Goal: Task Accomplishment & Management: Use online tool/utility

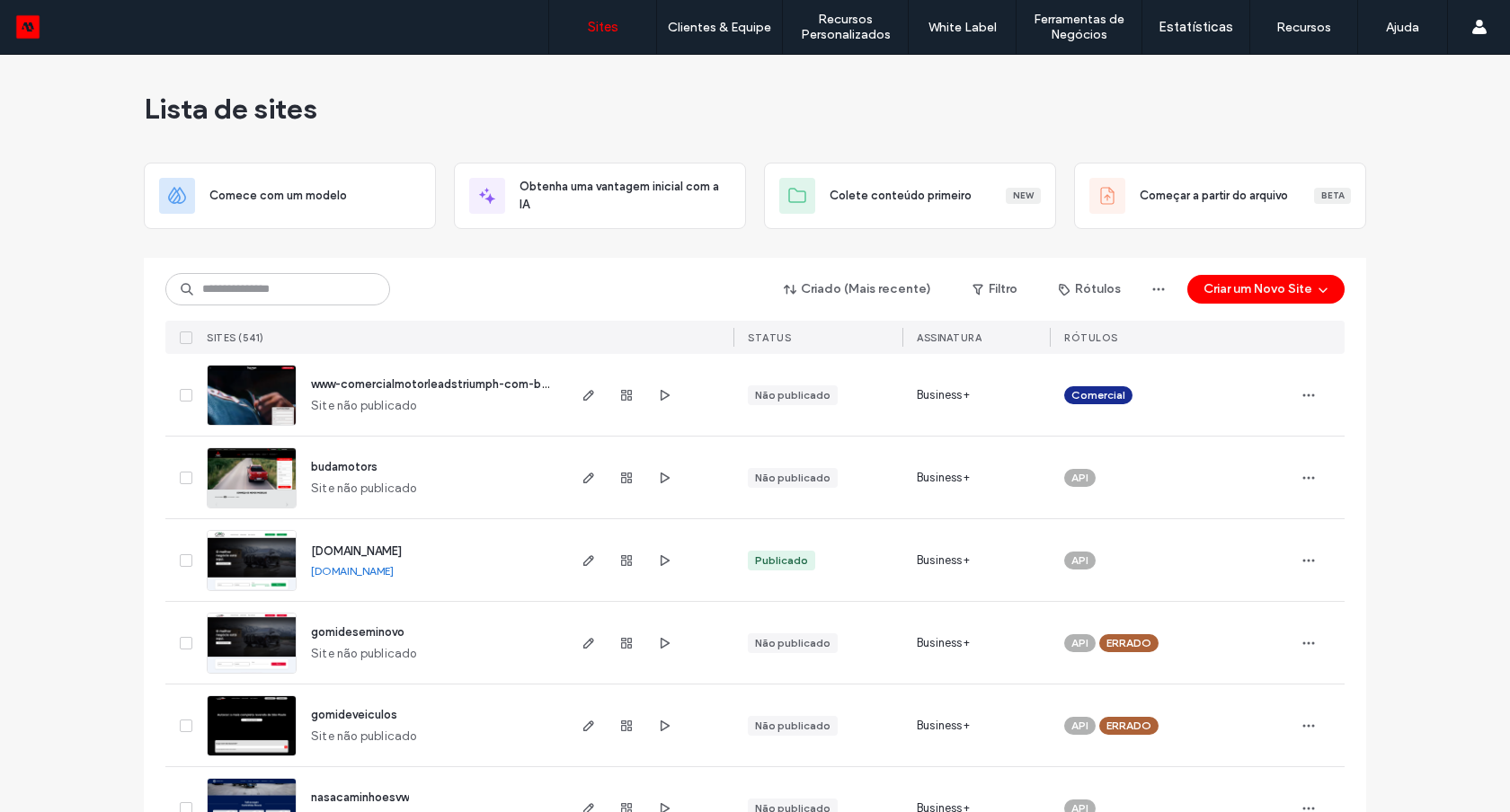
click at [271, 575] on img at bounding box center [251, 591] width 88 height 122
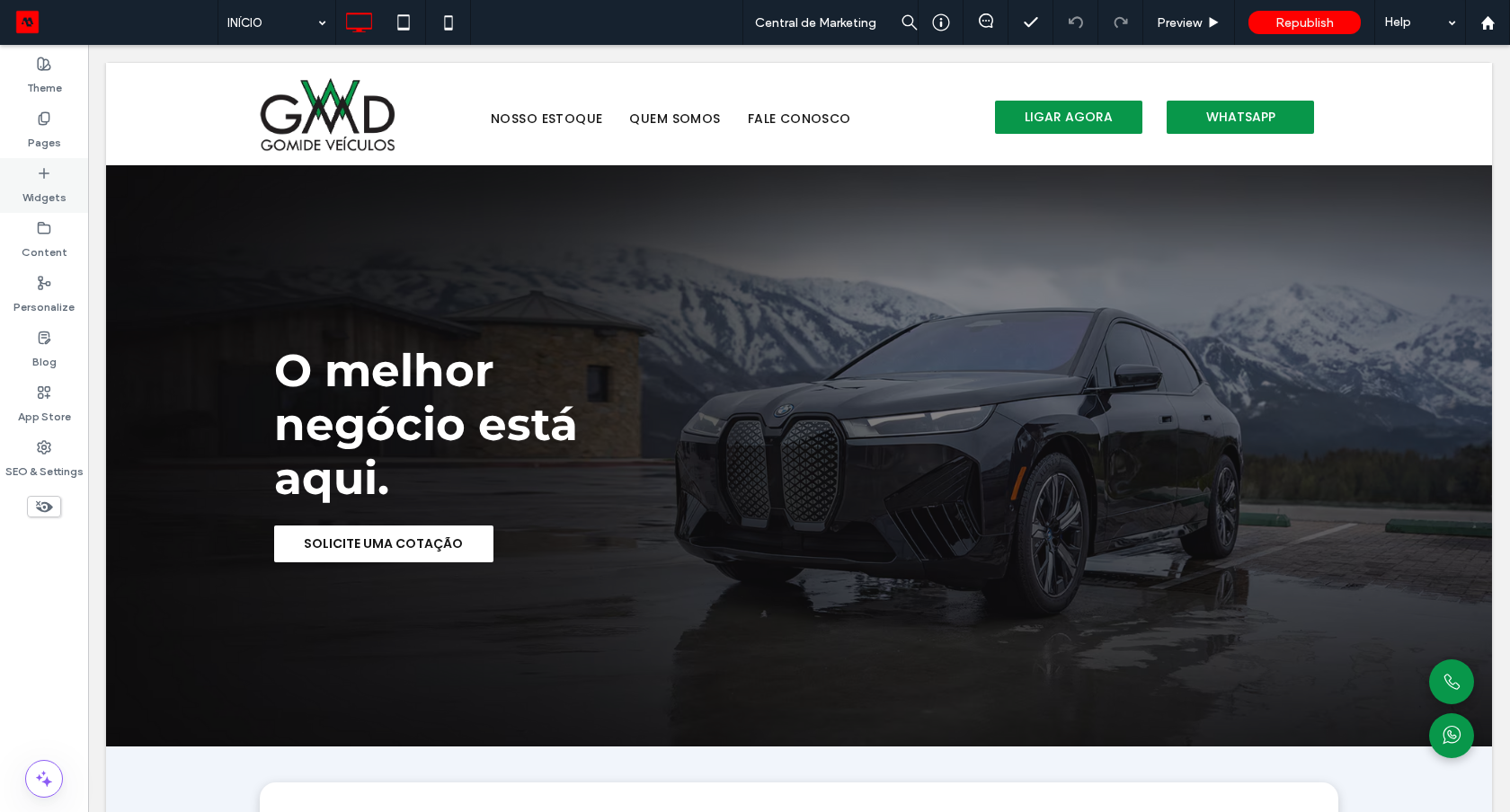
click at [50, 202] on label "Widgets" at bounding box center [44, 193] width 44 height 25
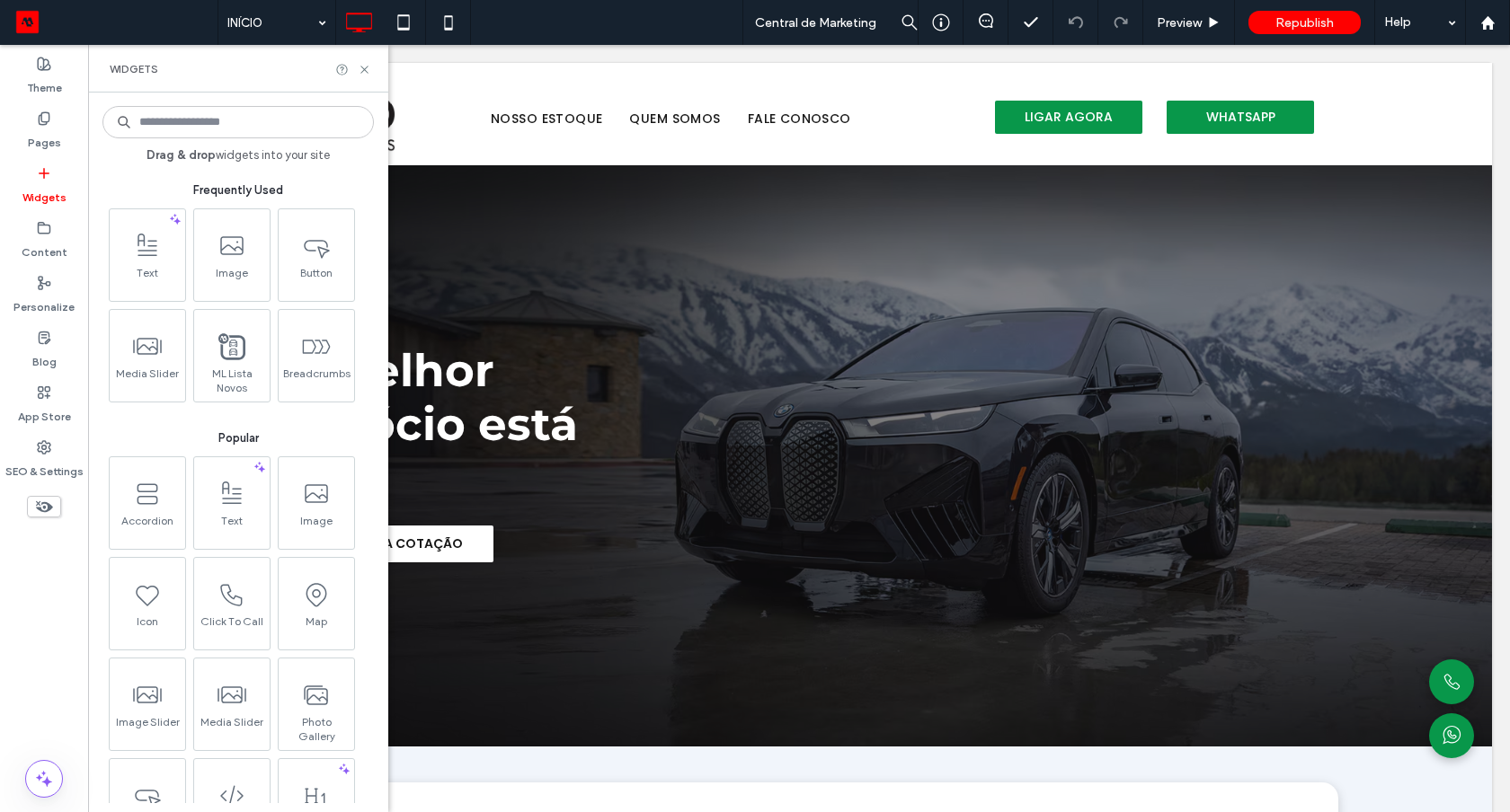
click at [230, 139] on div "Drag & drop widgets into your site Frequently Used Text Image Button Media Slid…" at bounding box center [237, 451] width 271 height 701
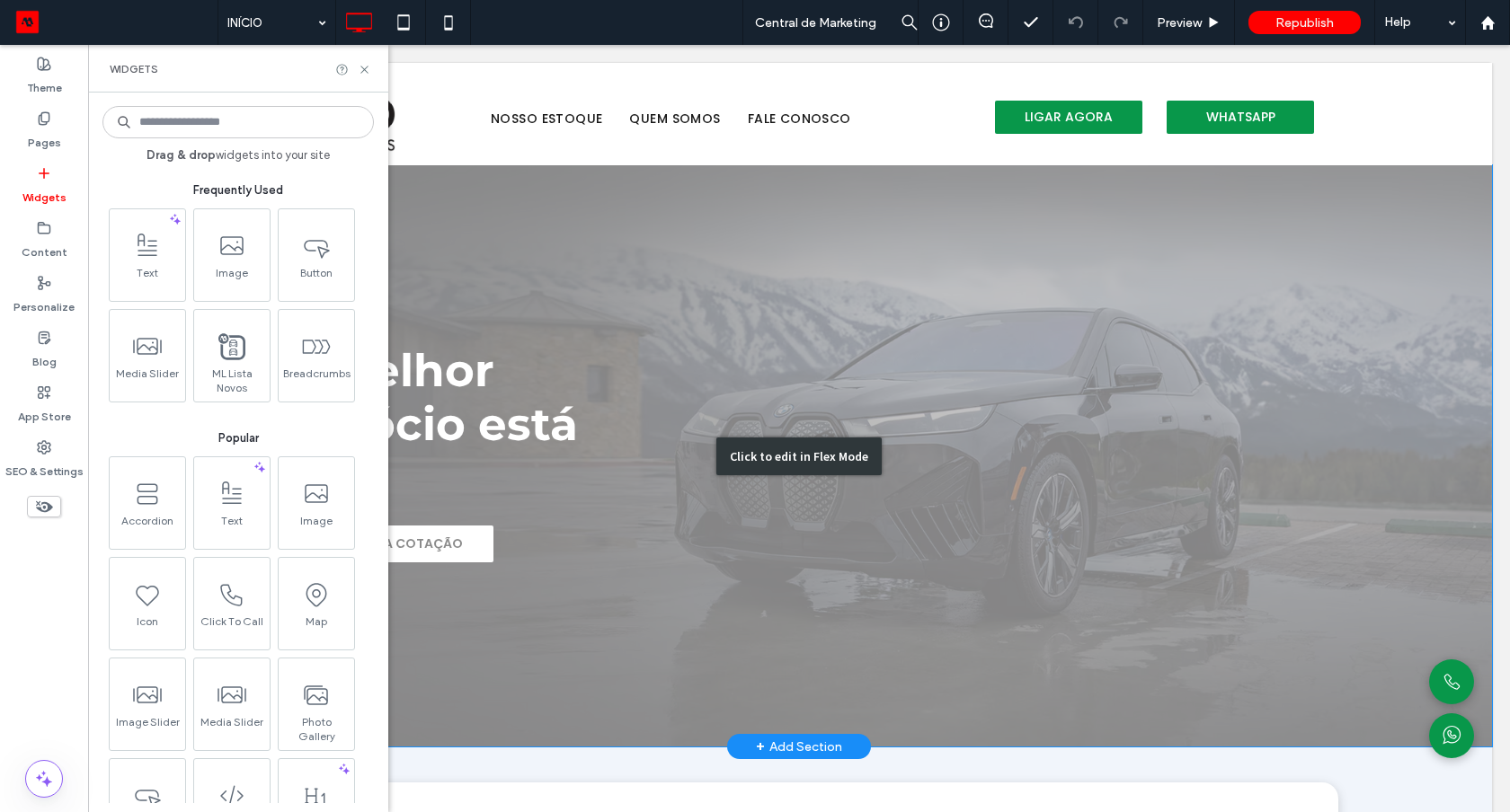
click at [453, 492] on div "Click to edit in Flex Mode" at bounding box center [799, 455] width 1386 height 582
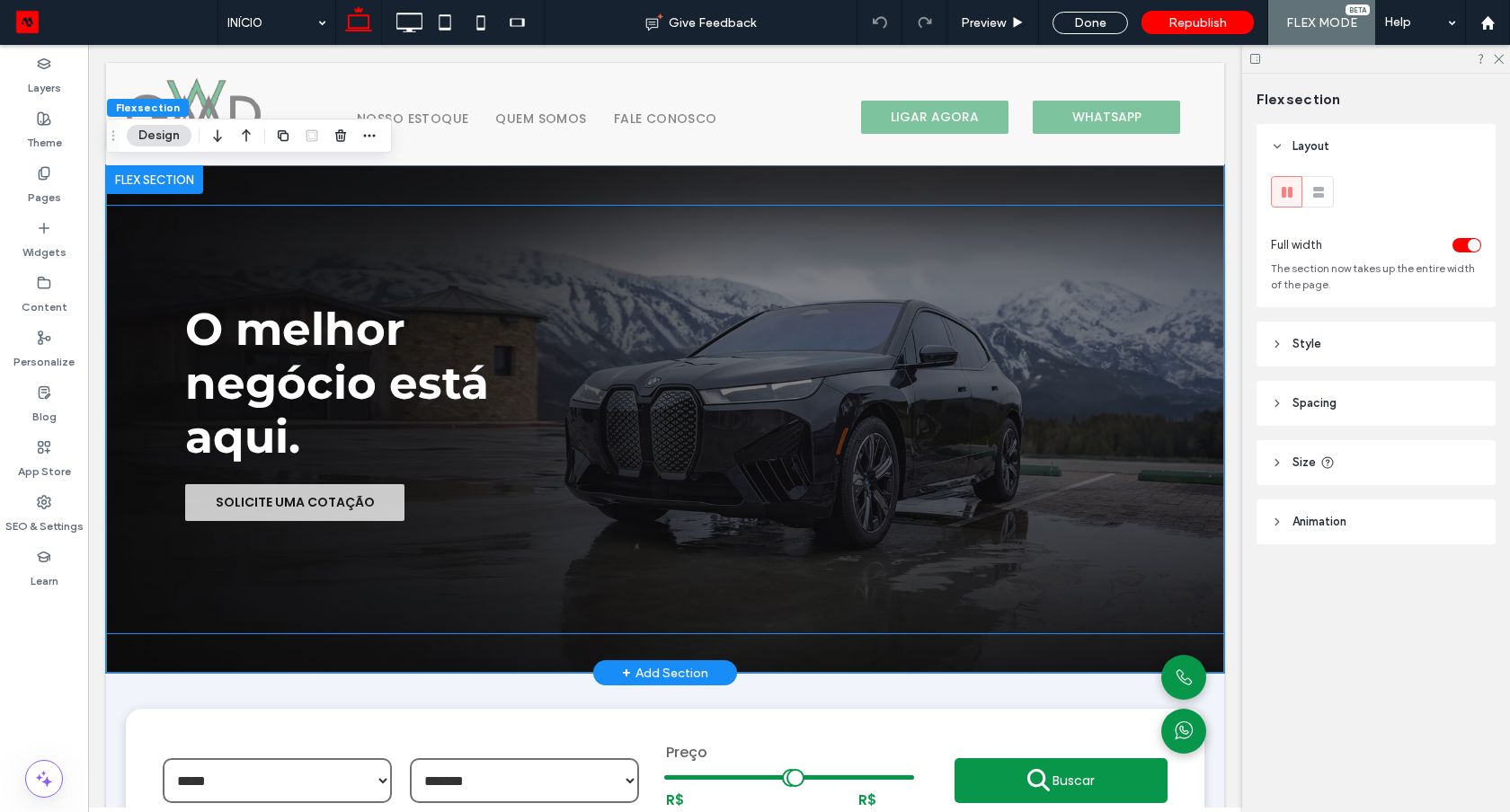
click at [342, 499] on span "SOLICITE UMA COTAÇÃO" at bounding box center [295, 502] width 159 height 19
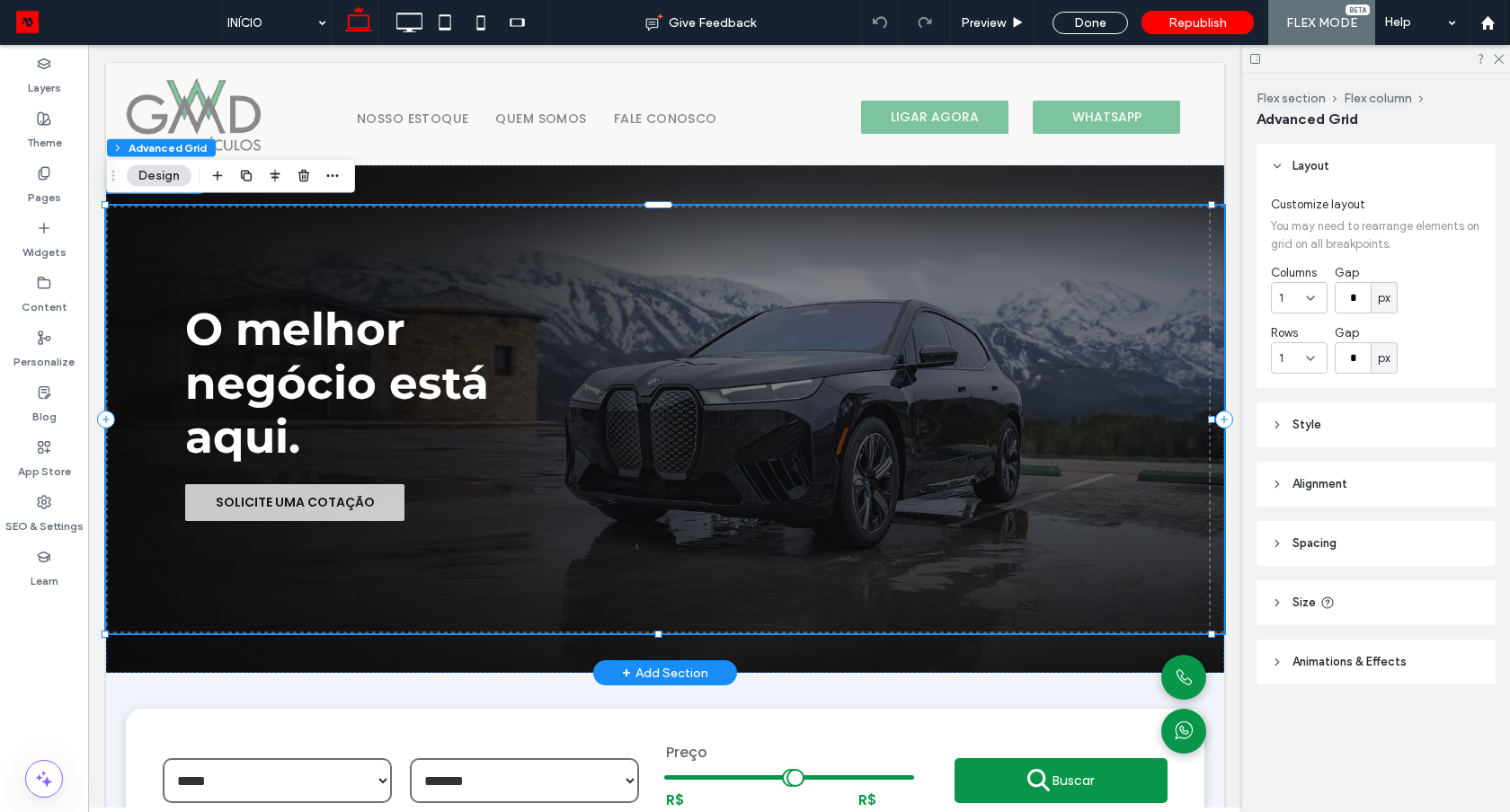
click at [342, 499] on span "SOLICITE UMA COTAÇÃO" at bounding box center [295, 502] width 159 height 19
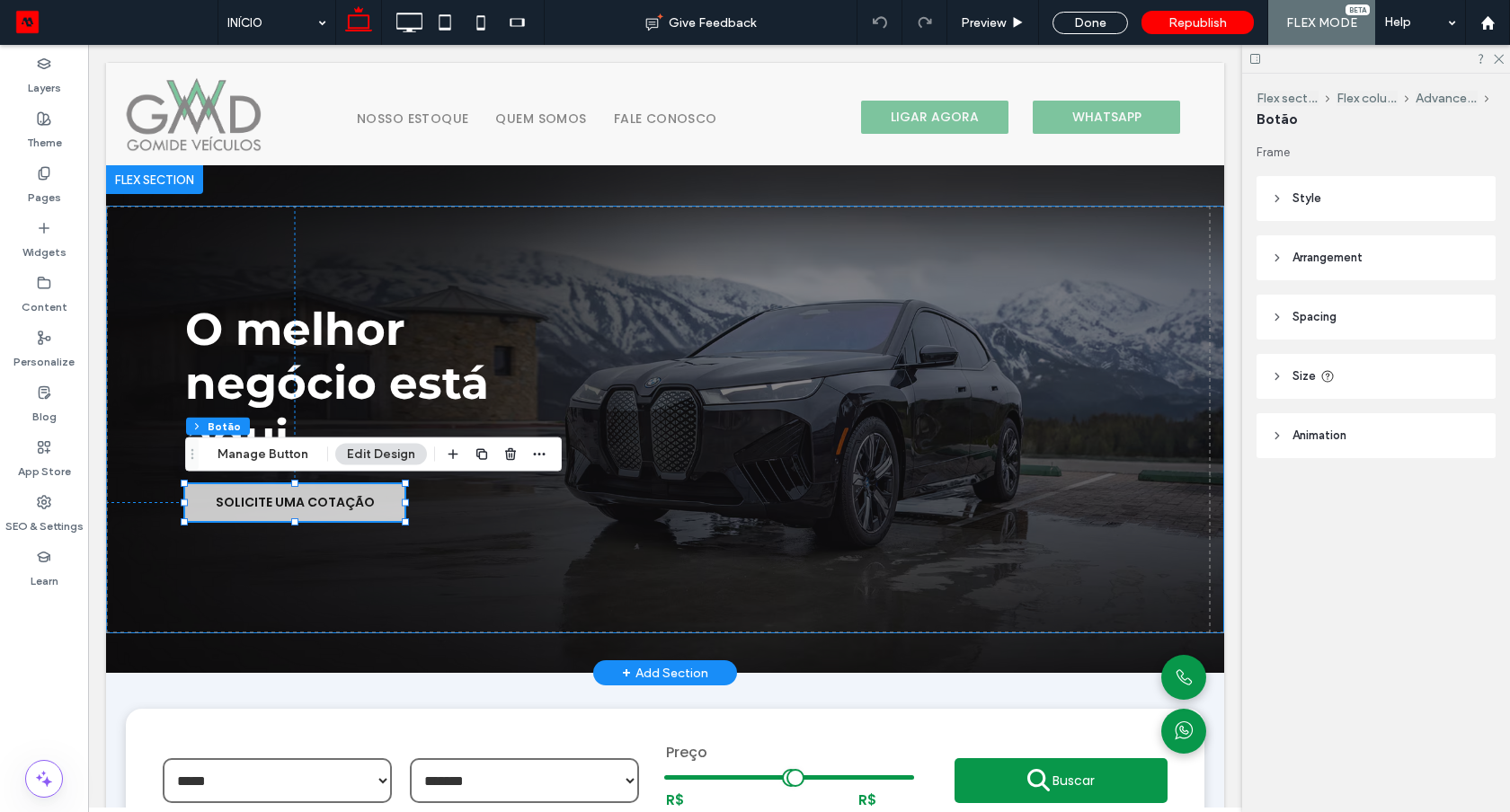
click at [342, 499] on span "SOLICITE UMA COTAÇÃO" at bounding box center [295, 502] width 159 height 19
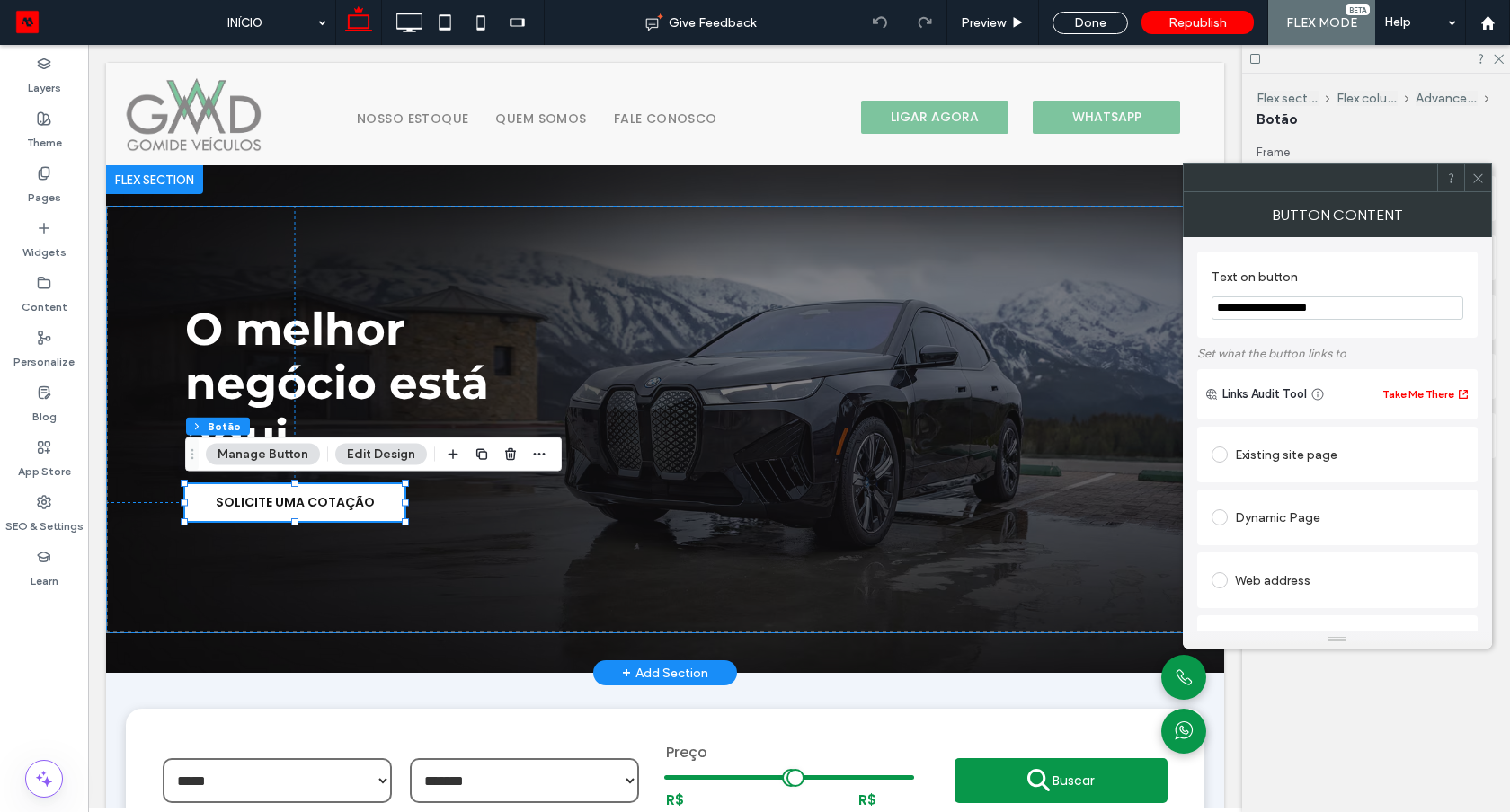
drag, startPoint x: 1439, startPoint y: 235, endPoint x: 615, endPoint y: 250, distance: 824.1
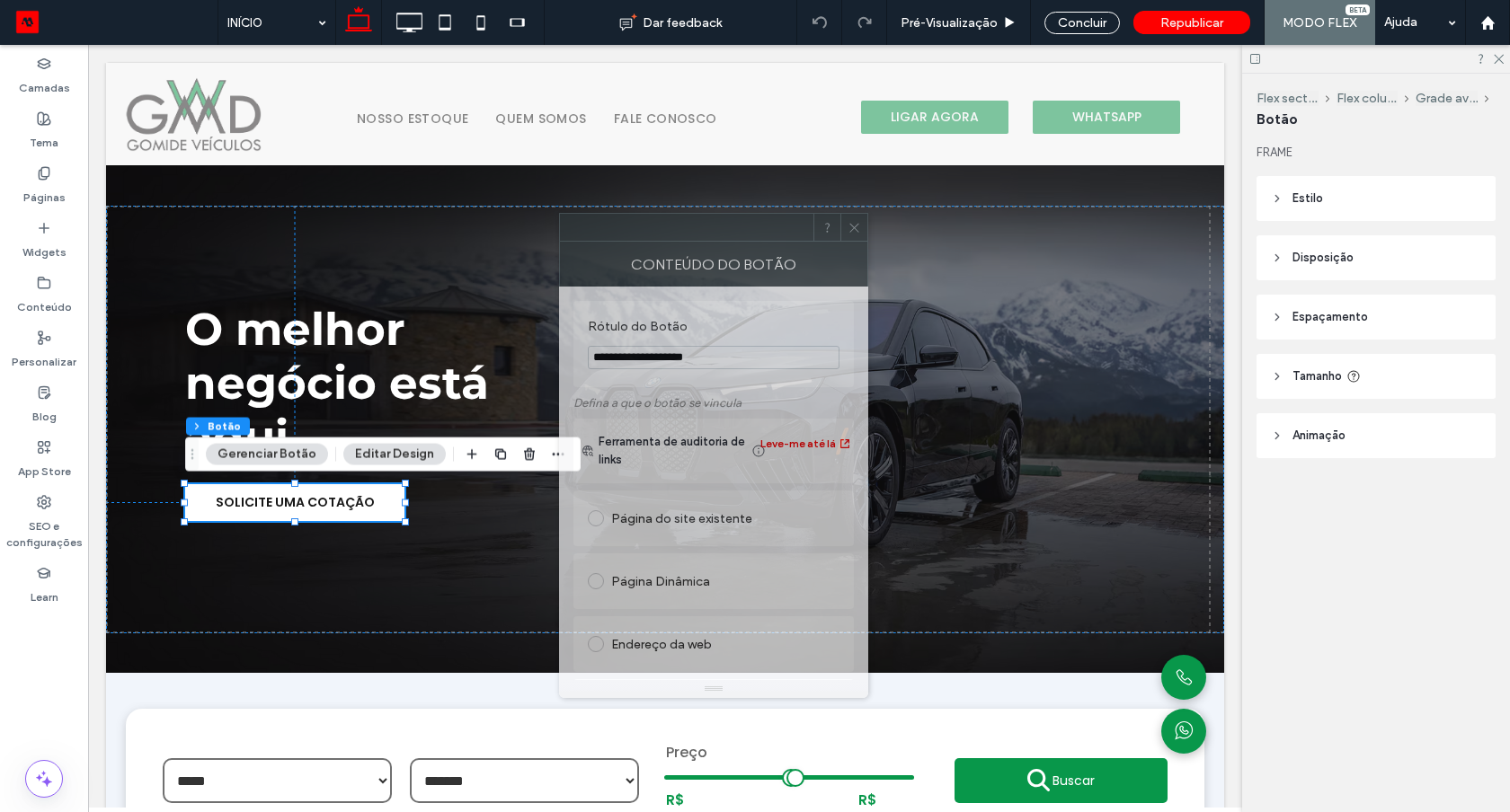
drag, startPoint x: 1366, startPoint y: 177, endPoint x: 746, endPoint y: 228, distance: 622.1
click at [746, 228] on div at bounding box center [686, 228] width 254 height 27
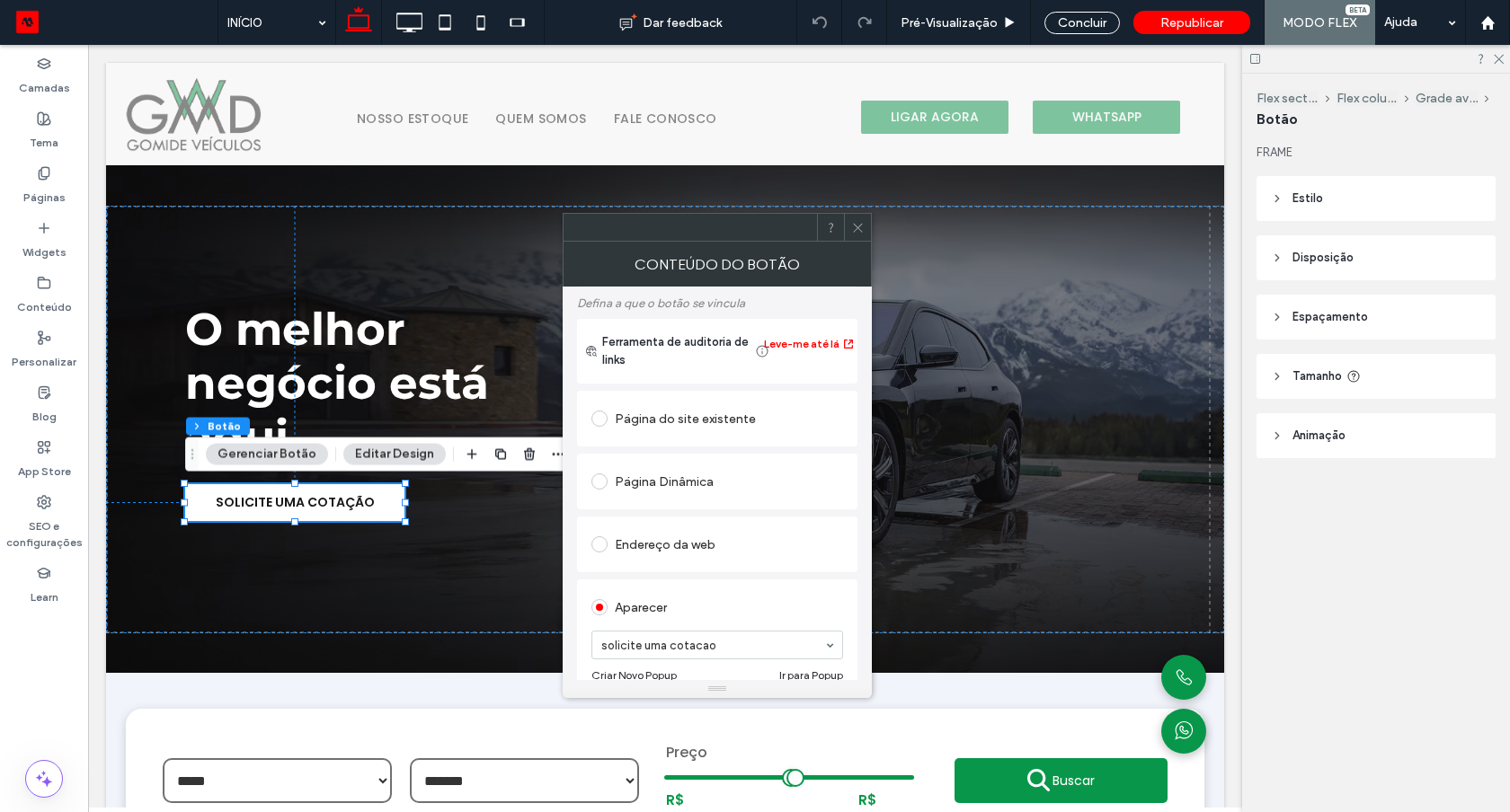
scroll to position [94, 0]
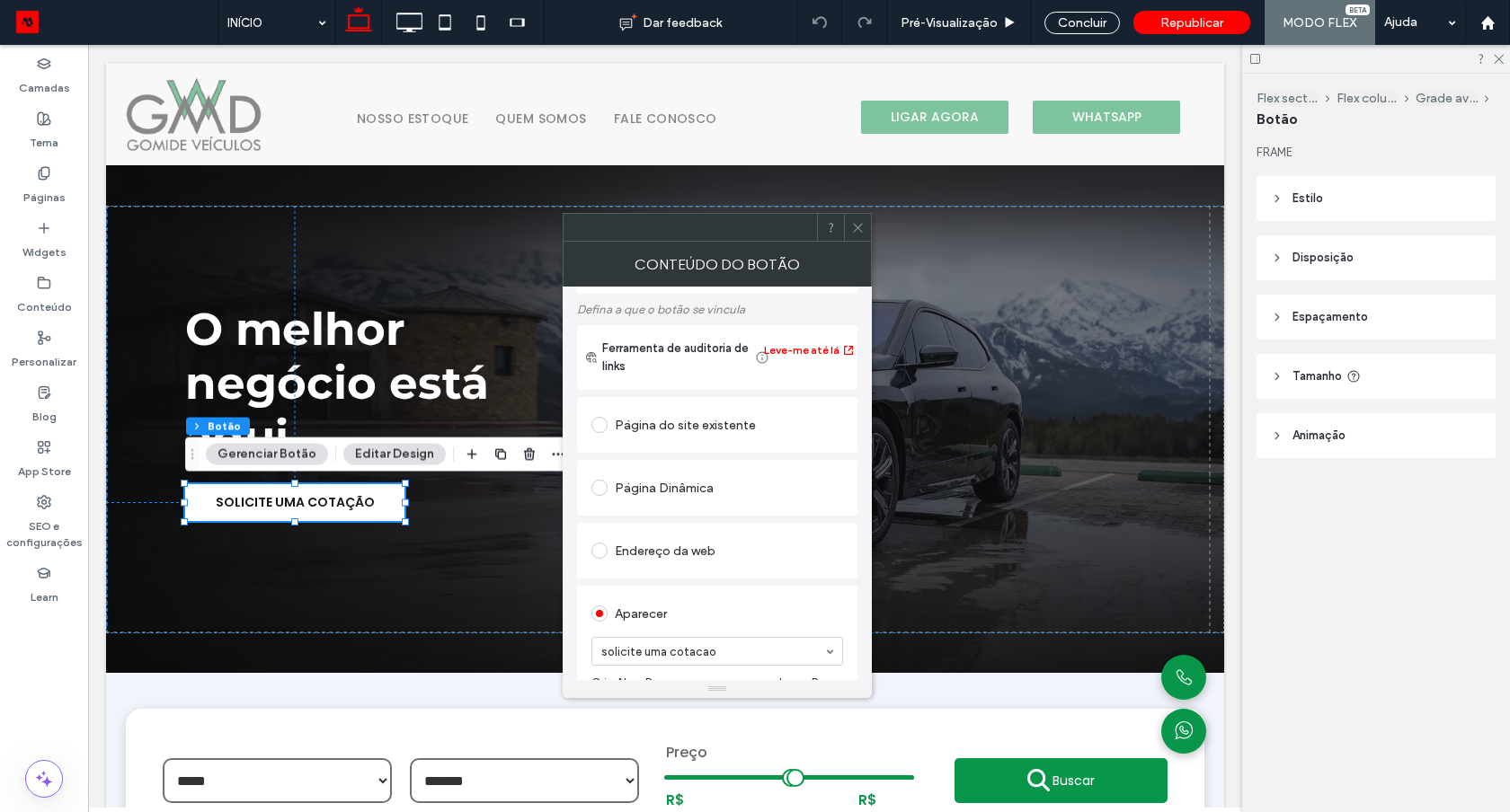
click at [664, 438] on div "Página do site existente" at bounding box center [717, 425] width 252 height 29
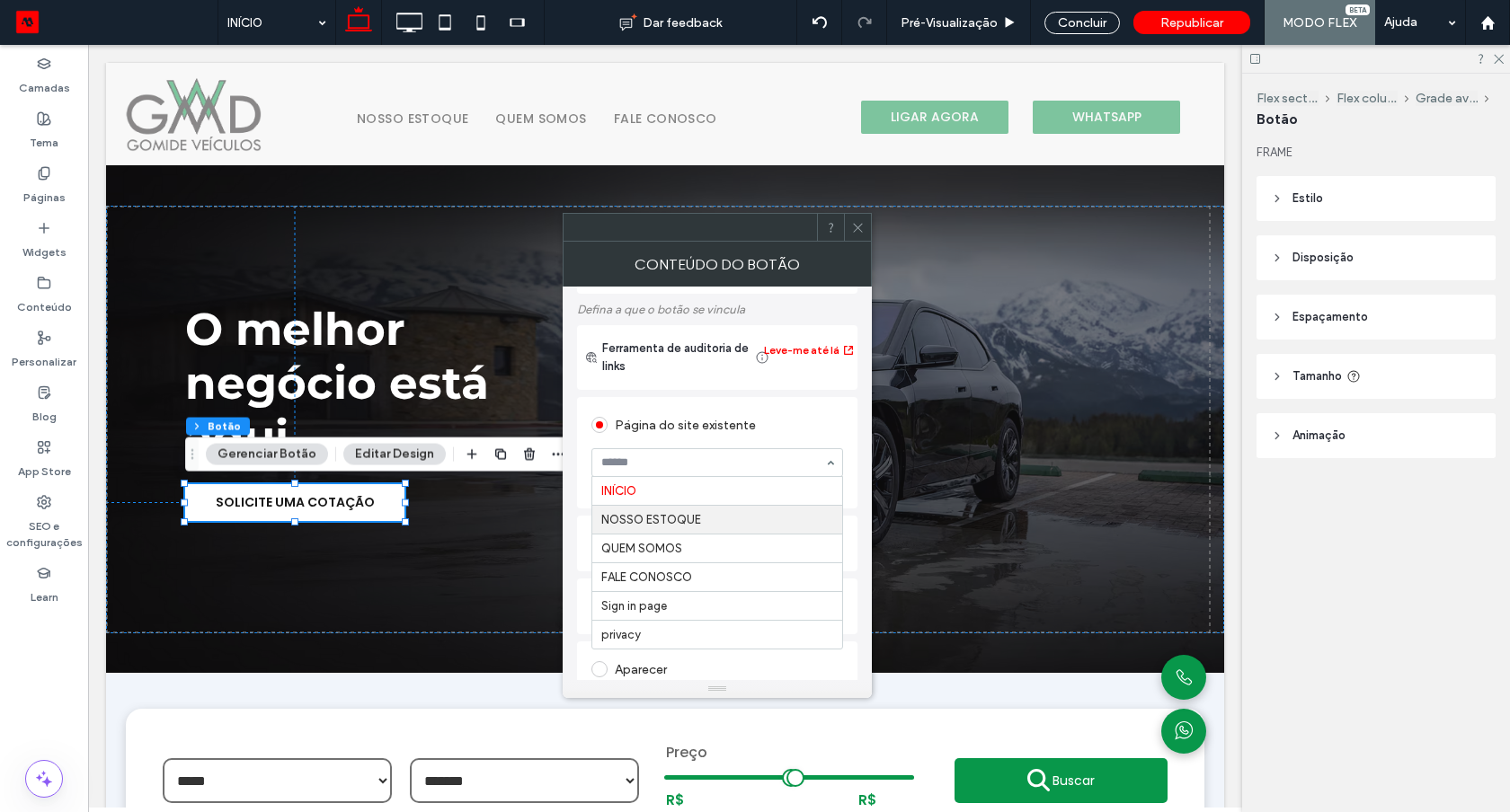
scroll to position [101, 0]
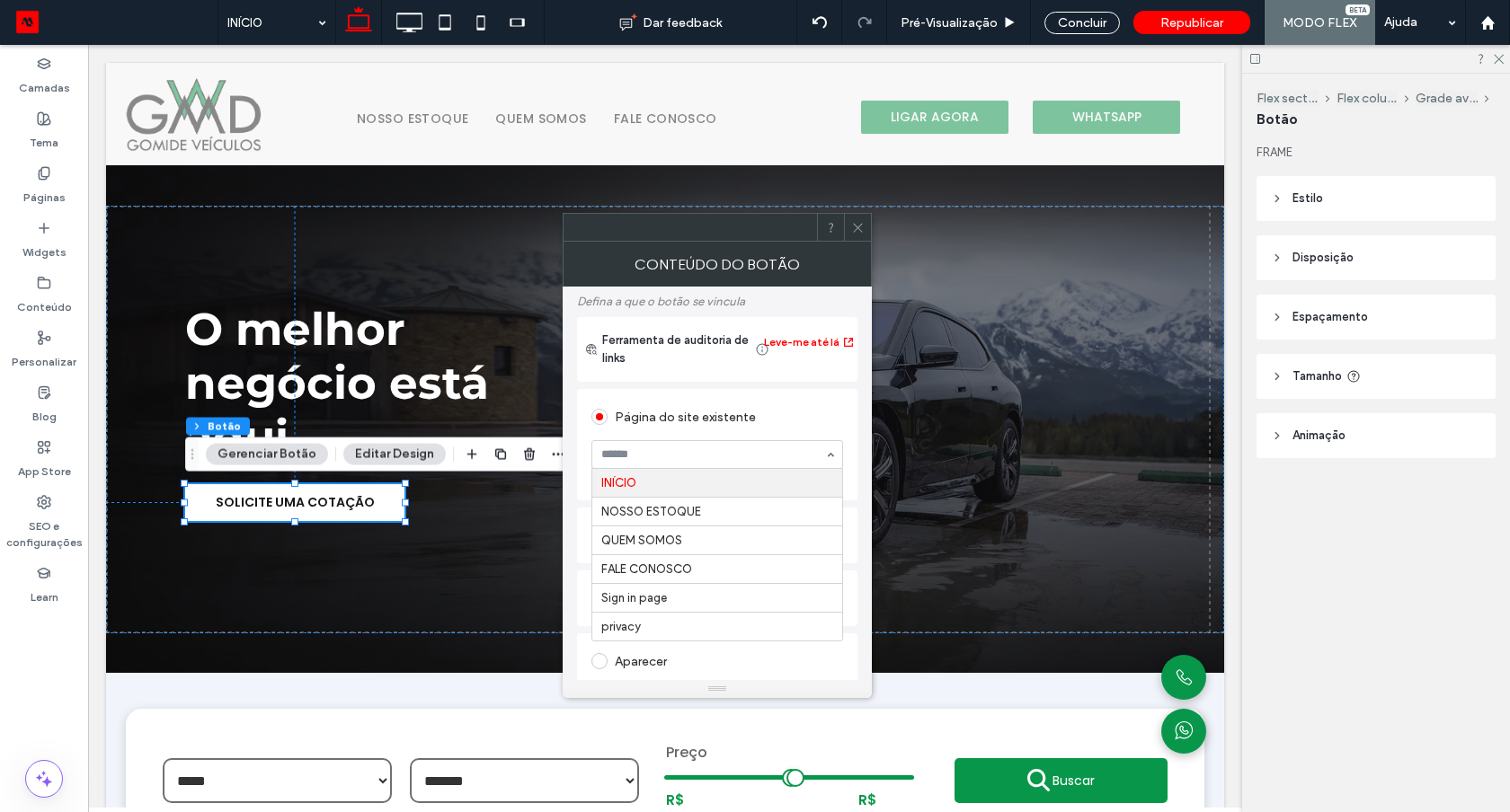
click at [812, 402] on div "Página do site existente" at bounding box center [717, 415] width 252 height 33
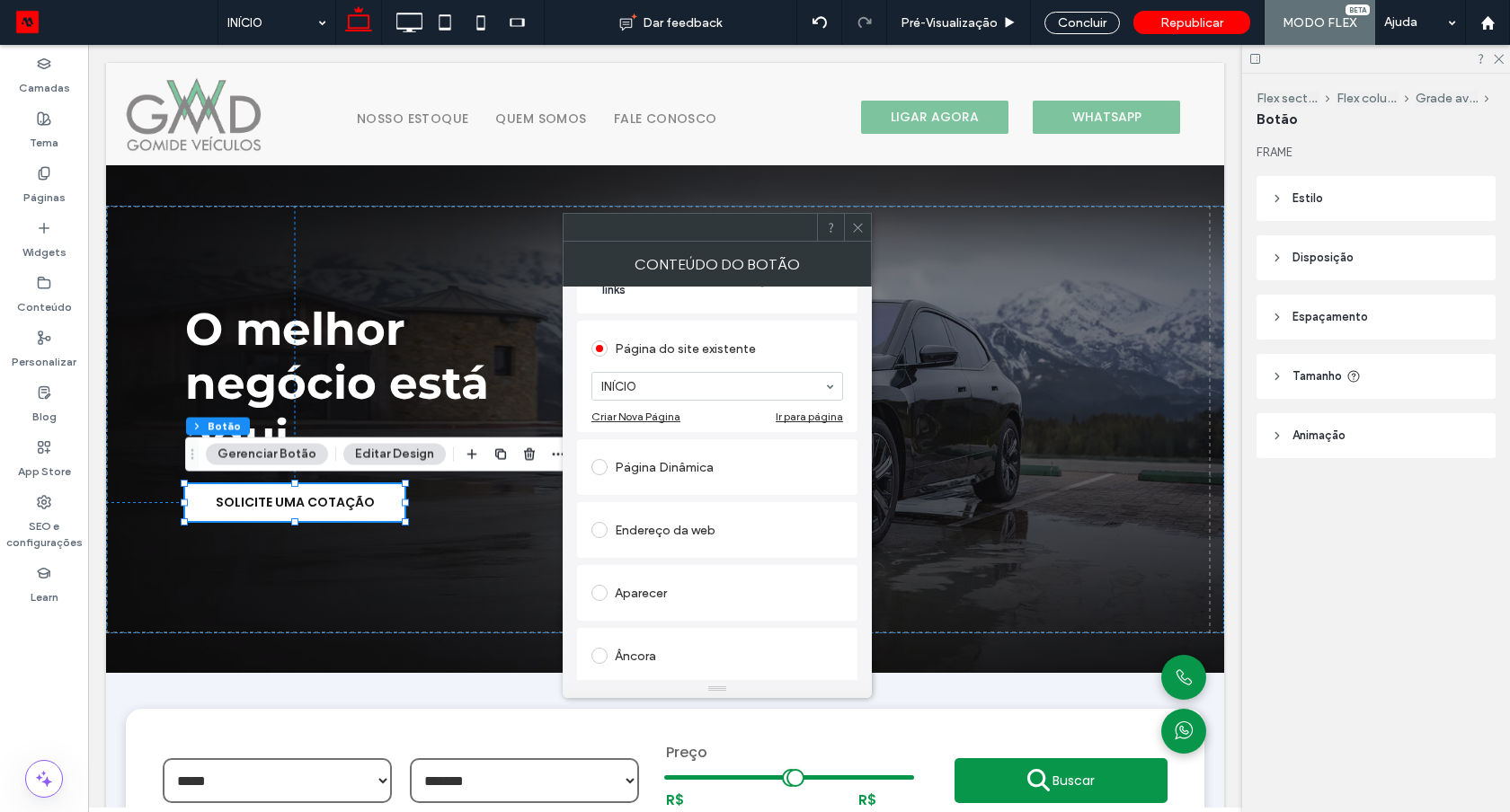
scroll to position [210, 0]
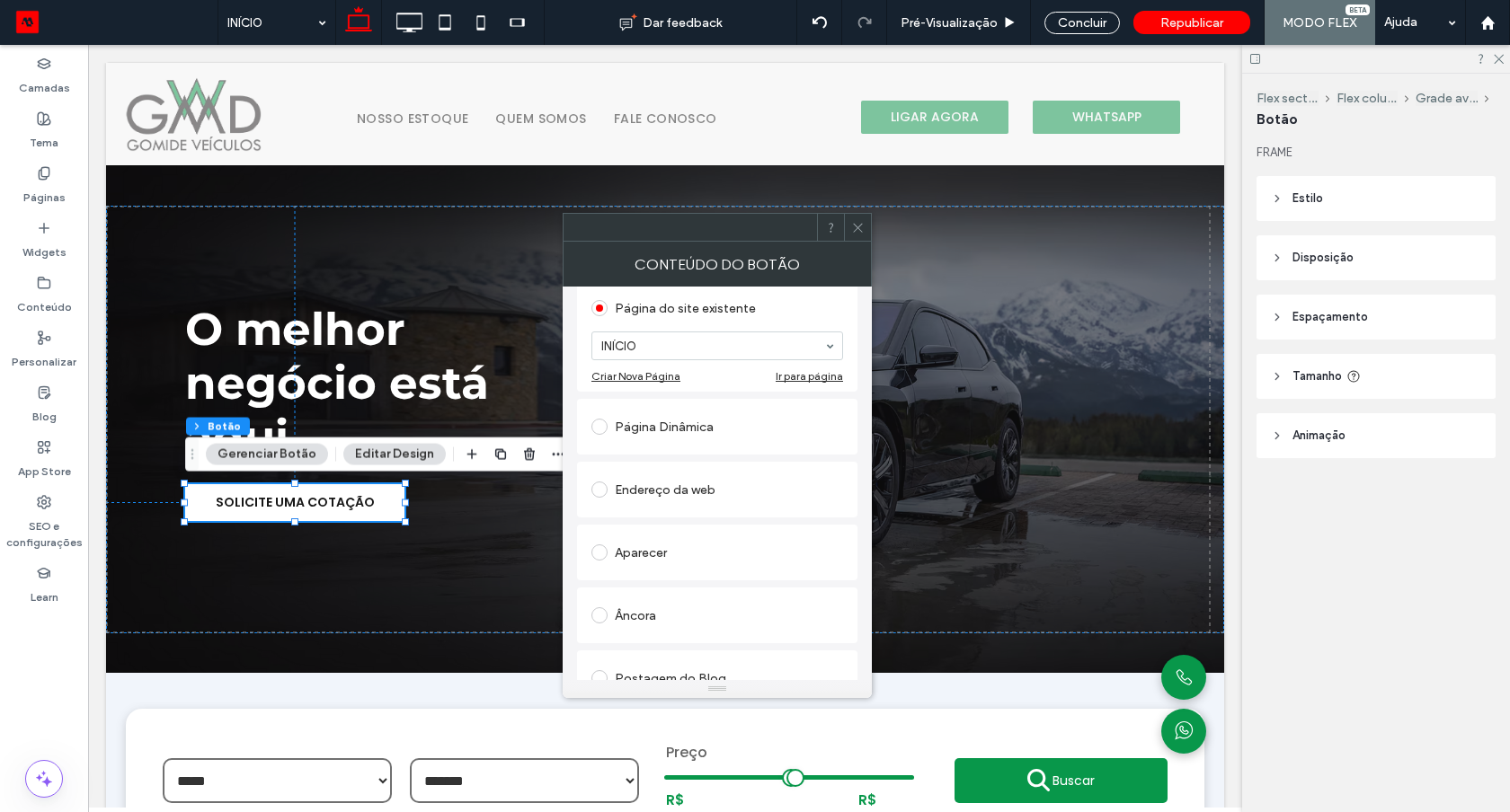
click at [673, 543] on div "Aparecer" at bounding box center [717, 553] width 252 height 29
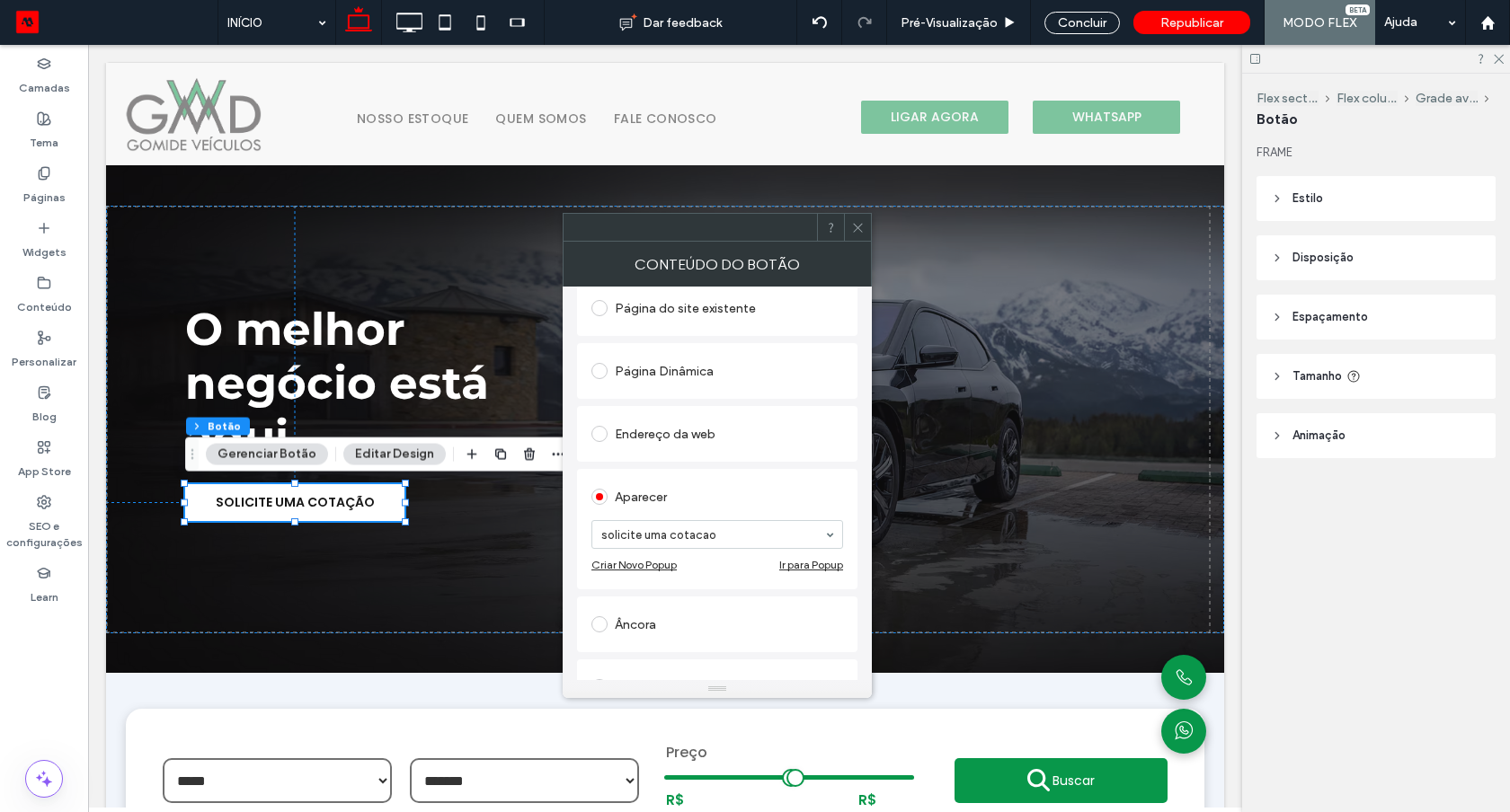
click at [859, 231] on icon at bounding box center [858, 228] width 14 height 14
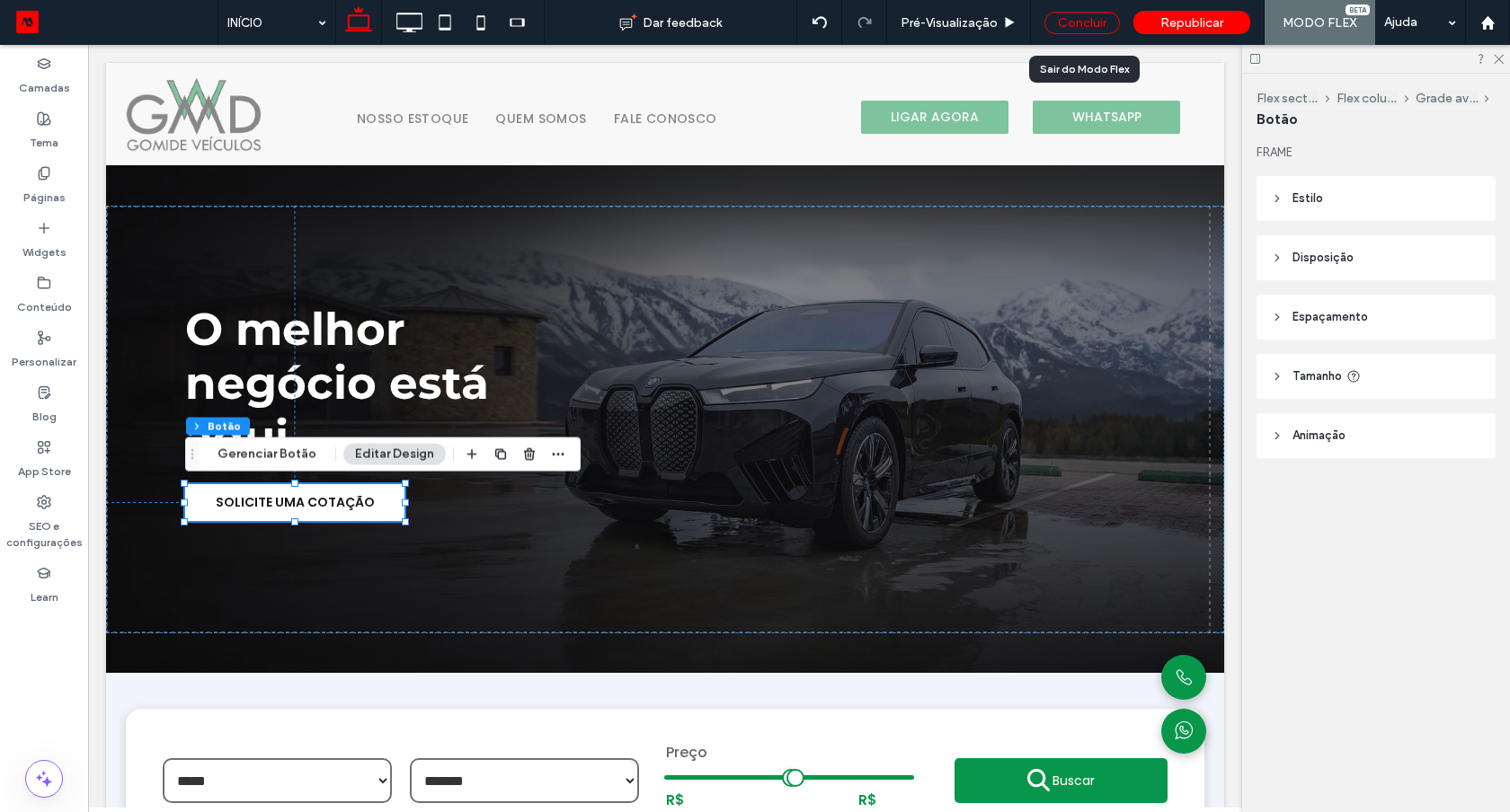
drag, startPoint x: 1082, startPoint y: 19, endPoint x: 1421, endPoint y: 22, distance: 339.0
click at [1082, 19] on div "Concluir" at bounding box center [1082, 22] width 75 height 22
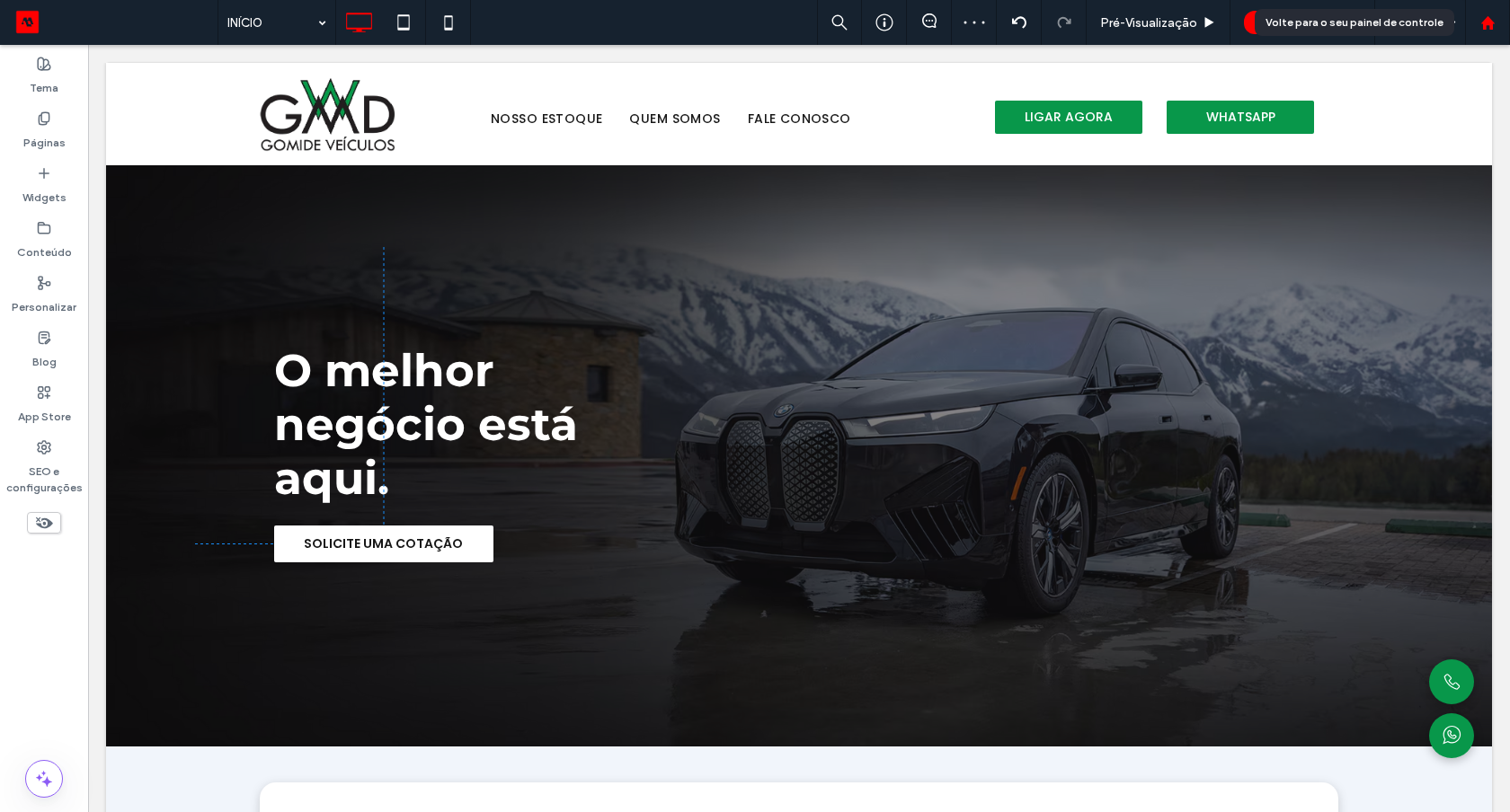
click at [1491, 22] on use at bounding box center [1487, 22] width 14 height 14
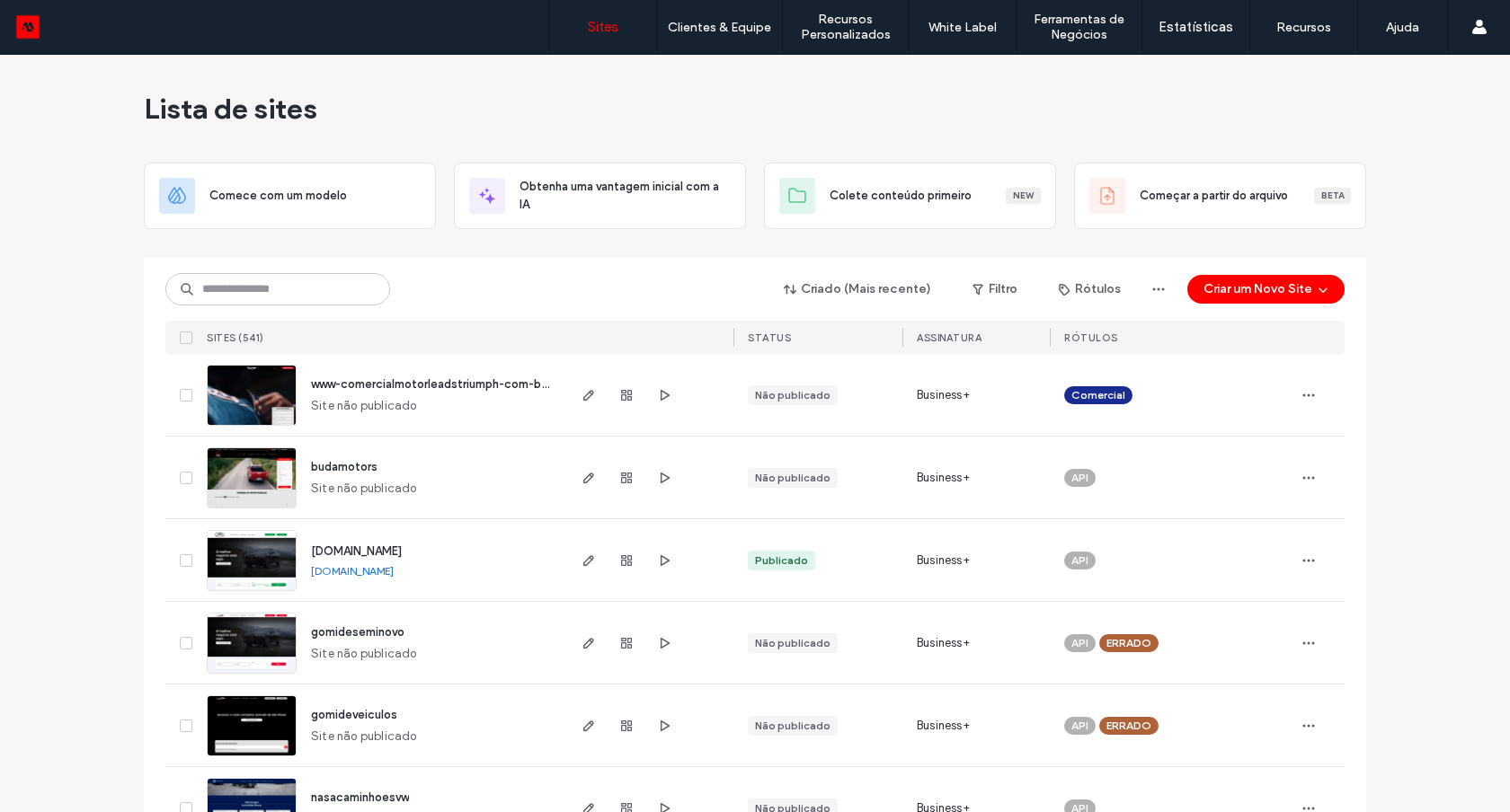
click at [357, 569] on link "gomideseminovos.motorleads.co" at bounding box center [352, 571] width 83 height 14
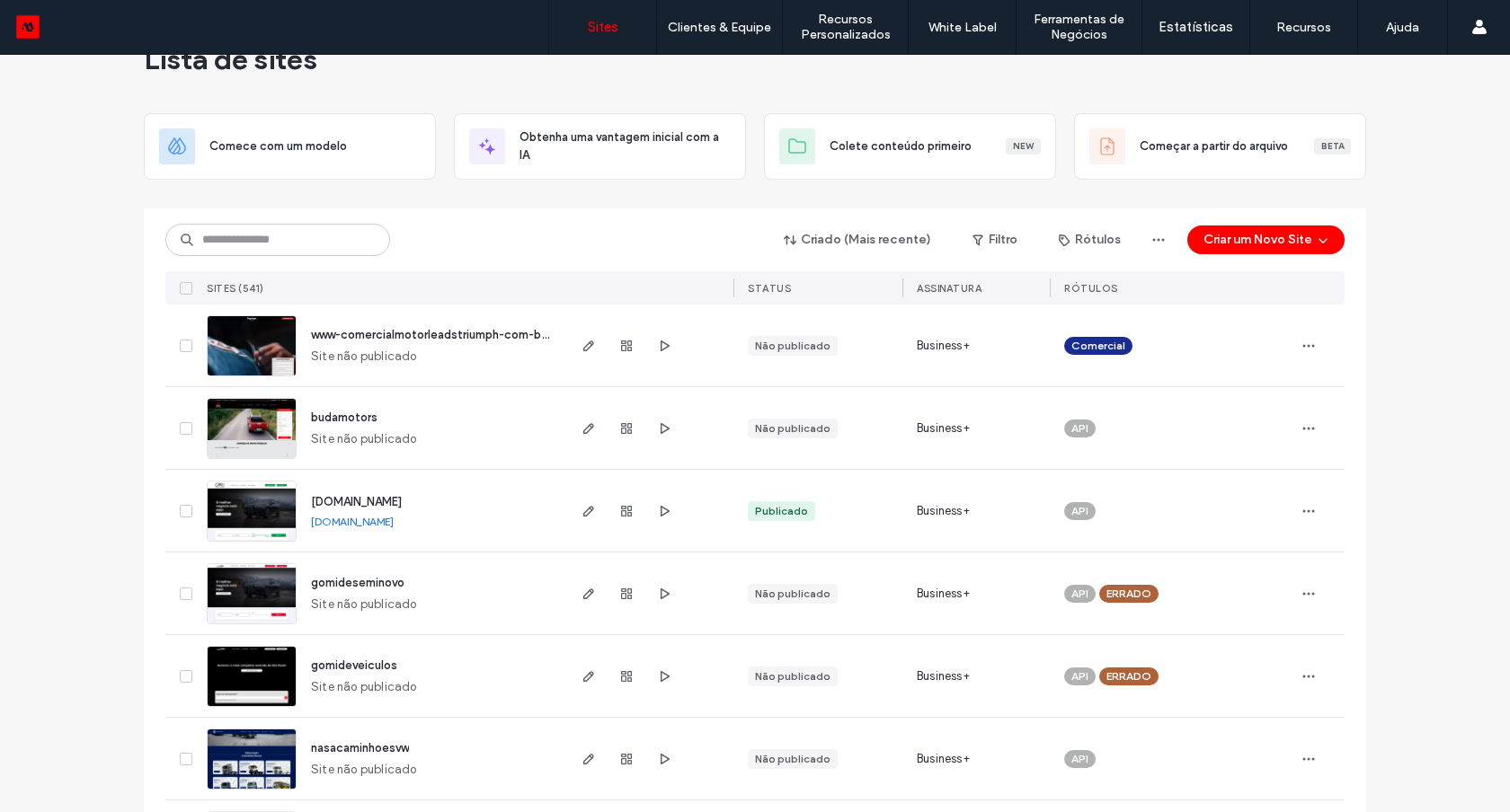
scroll to position [107, 0]
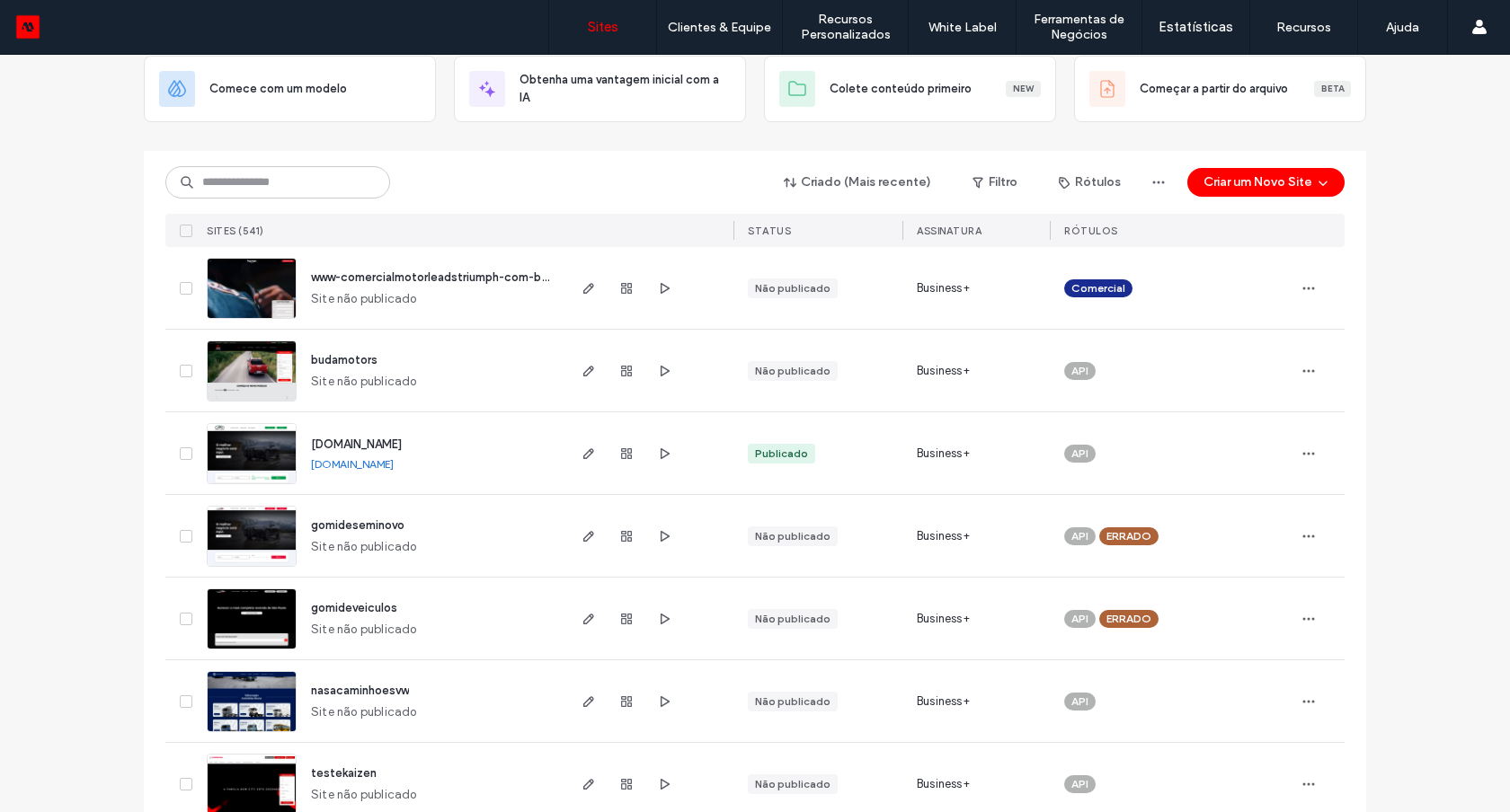
click at [265, 453] on img at bounding box center [251, 485] width 88 height 122
